Goal: Navigation & Orientation: Find specific page/section

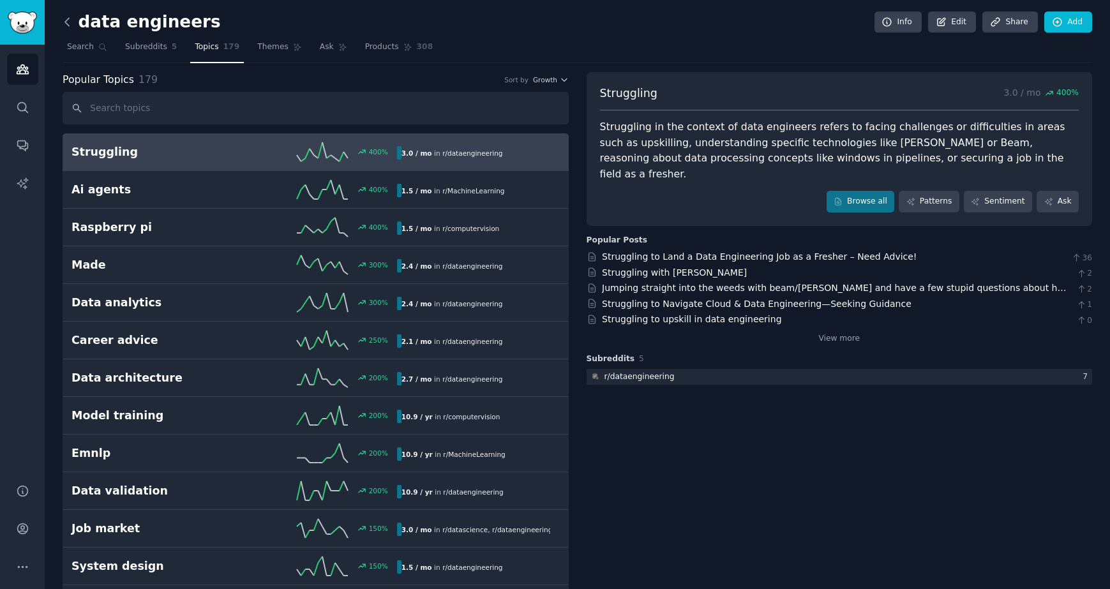
click at [68, 23] on icon at bounding box center [67, 21] width 13 height 13
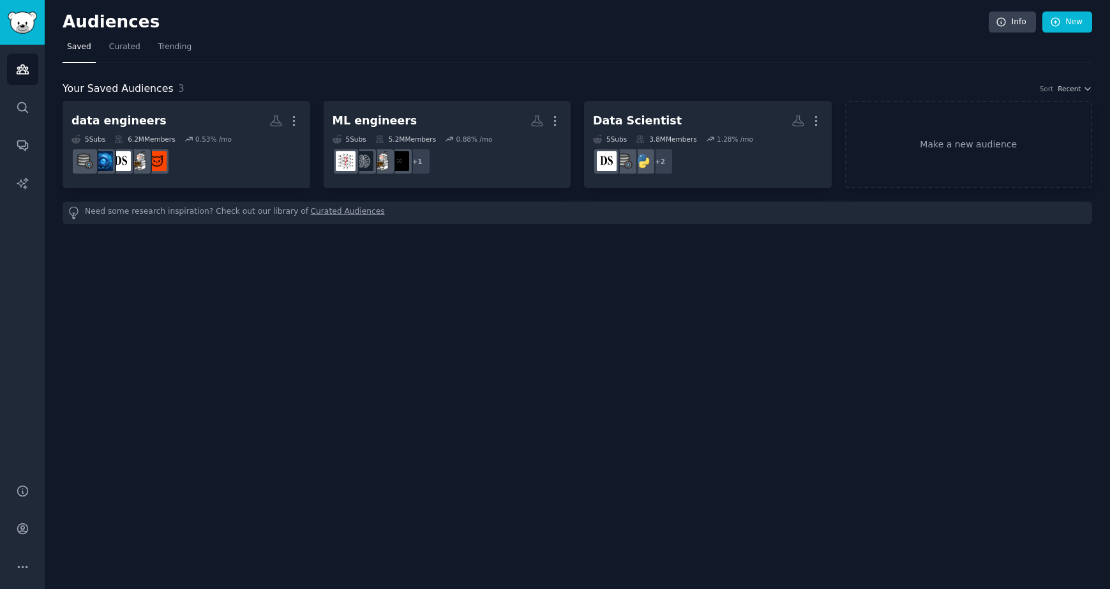
click at [329, 209] on link "Curated Audiences" at bounding box center [348, 212] width 74 height 13
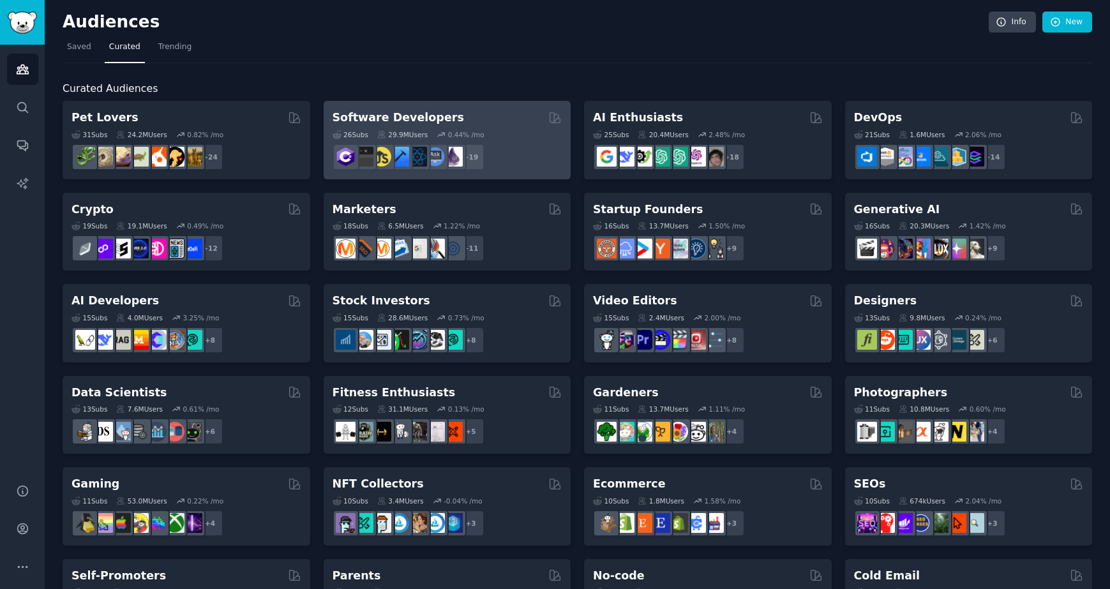
click at [505, 113] on div "Software Developers" at bounding box center [448, 118] width 230 height 16
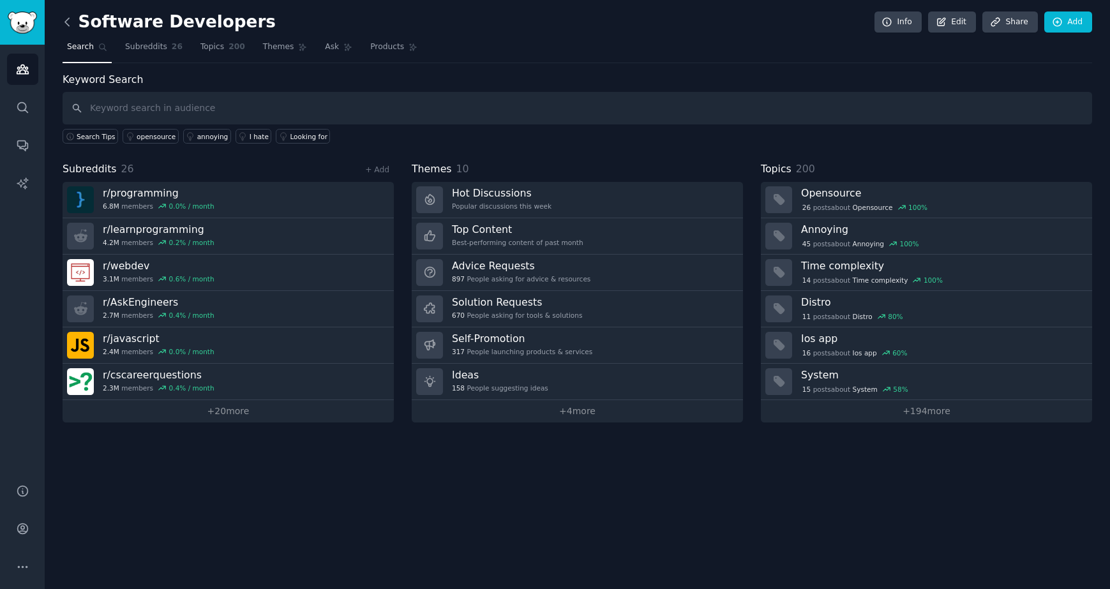
click at [71, 24] on icon at bounding box center [67, 21] width 13 height 13
